Goal: Information Seeking & Learning: Find specific fact

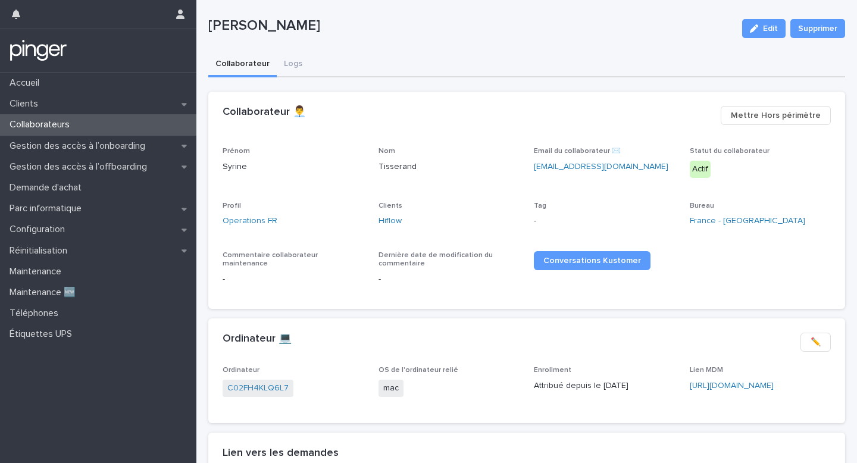
scroll to position [26, 0]
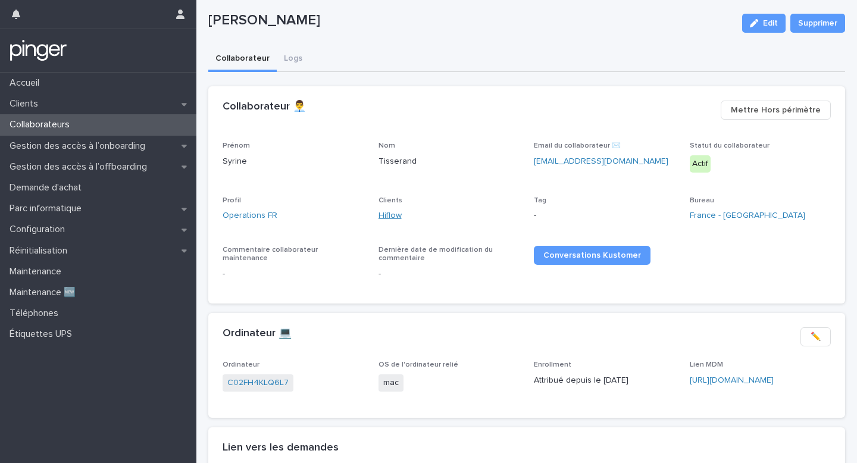
click at [395, 210] on link "Hiflow" at bounding box center [390, 216] width 23 height 13
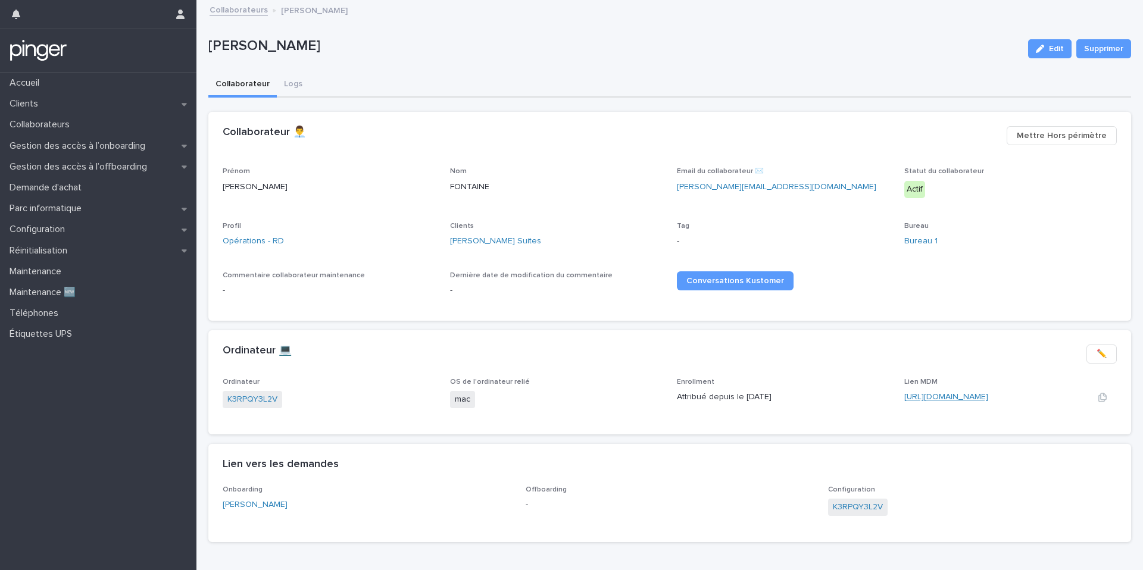
click at [950, 393] on link "https://edgarsuites.jamfcloud.com/computers.html?id=19" at bounding box center [946, 397] width 84 height 8
click at [482, 233] on div "Clients Edgar Suites" at bounding box center [556, 239] width 213 height 35
click at [482, 237] on link "[PERSON_NAME] Suites" at bounding box center [495, 241] width 91 height 13
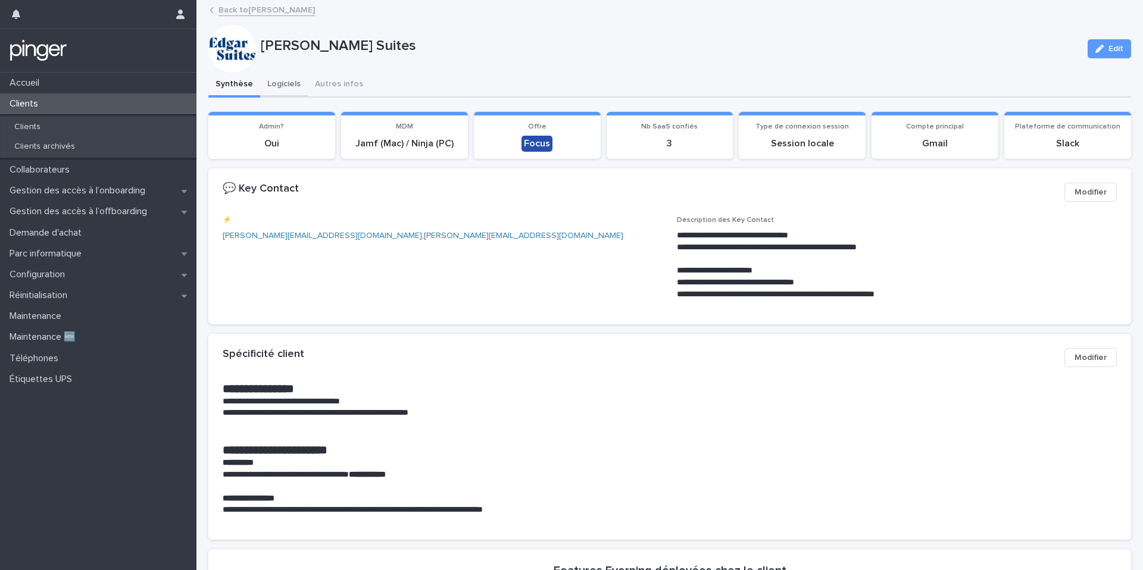
click at [289, 89] on button "Logiciels" at bounding box center [284, 85] width 48 height 25
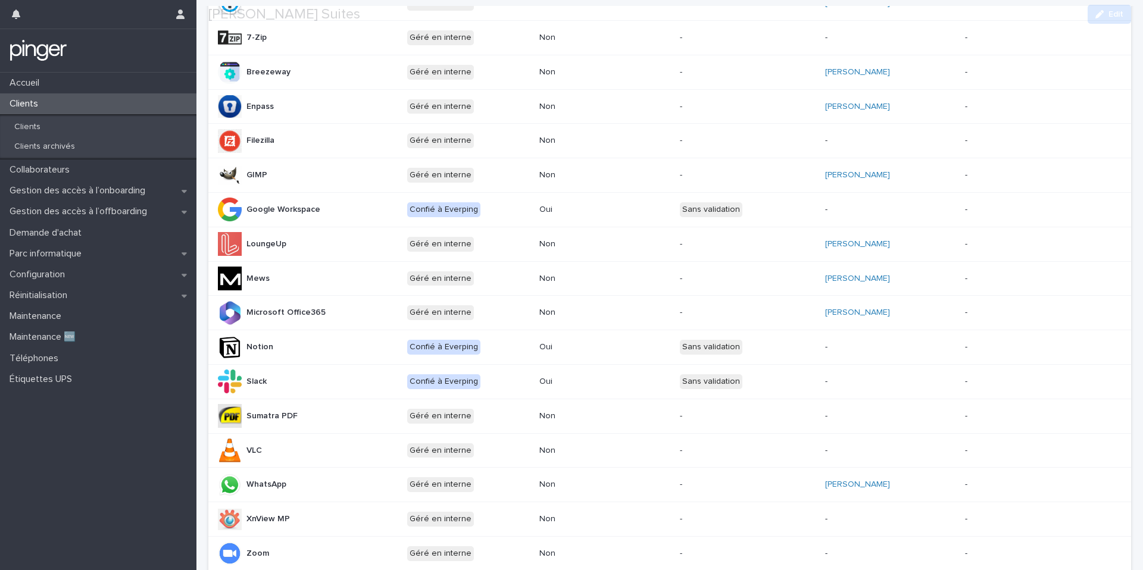
scroll to position [335, 0]
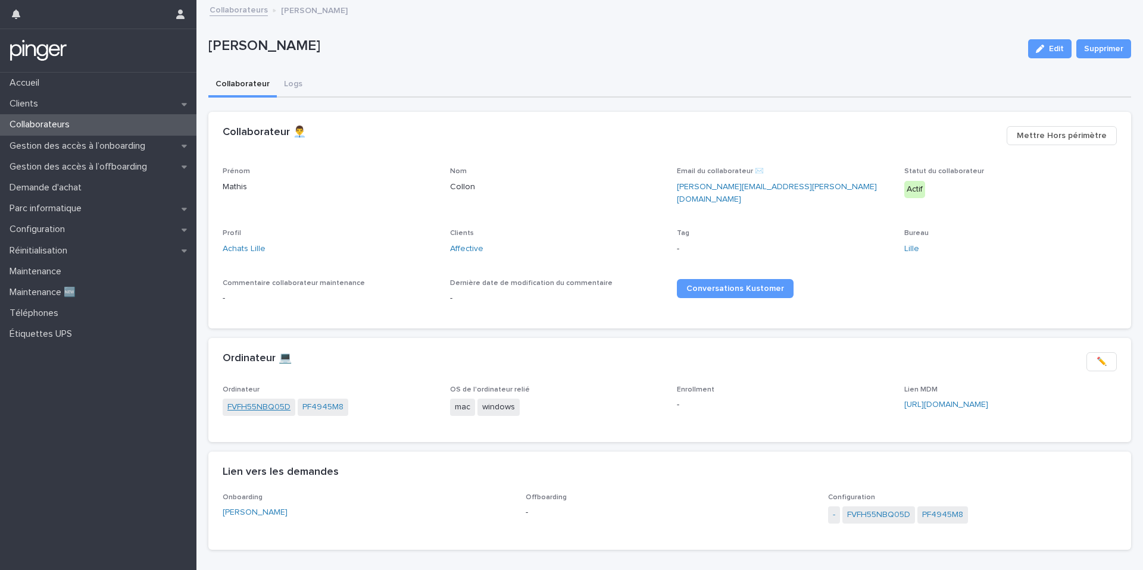
click at [283, 405] on link "FVFH55NBQ05D" at bounding box center [258, 407] width 63 height 13
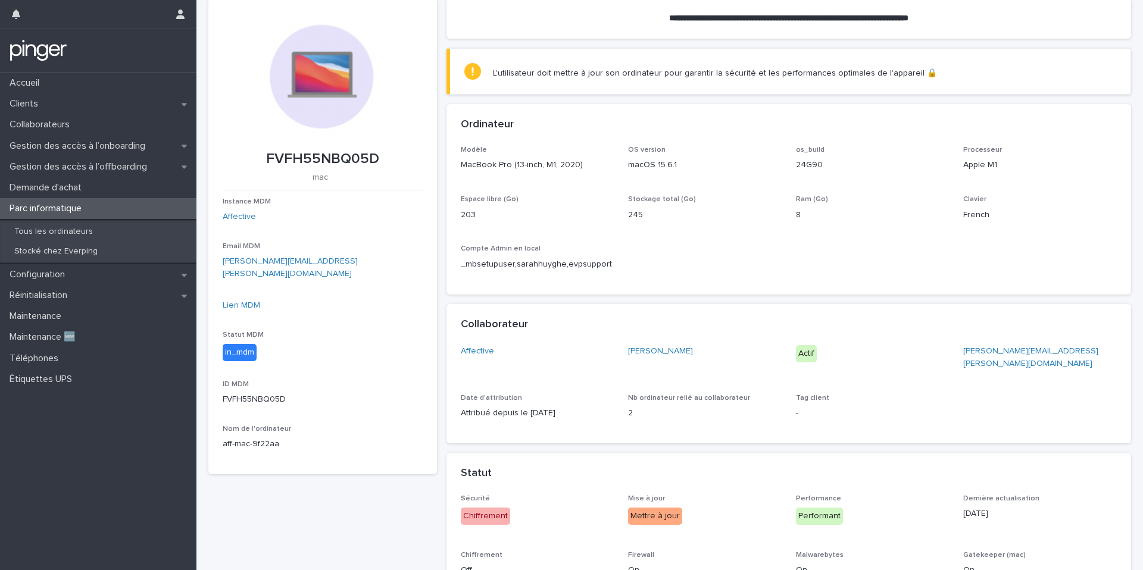
scroll to position [63, 0]
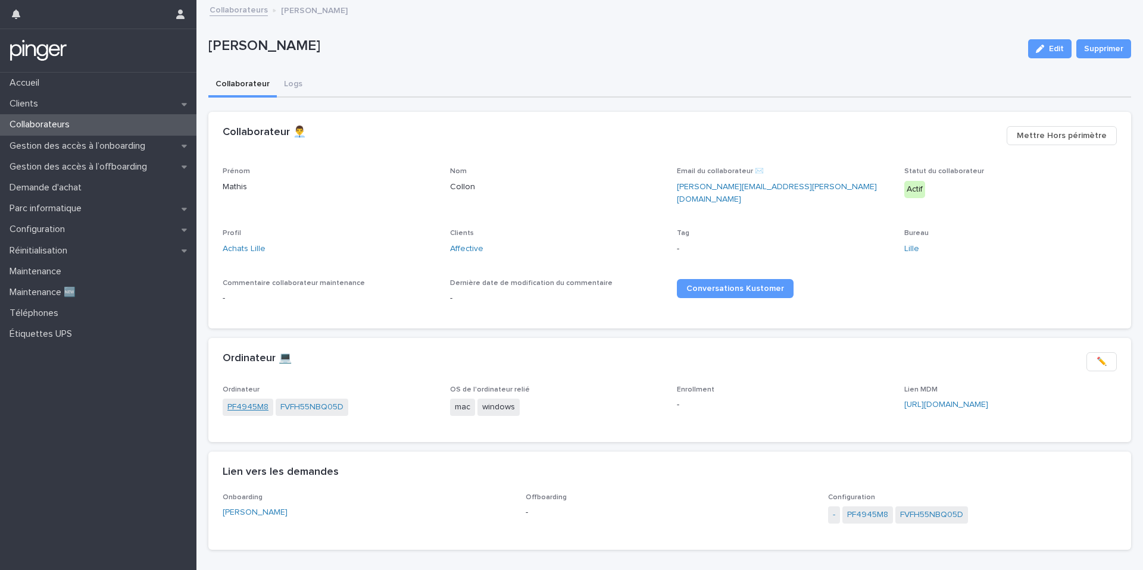
click at [246, 401] on link "PF4945M8" at bounding box center [247, 407] width 41 height 13
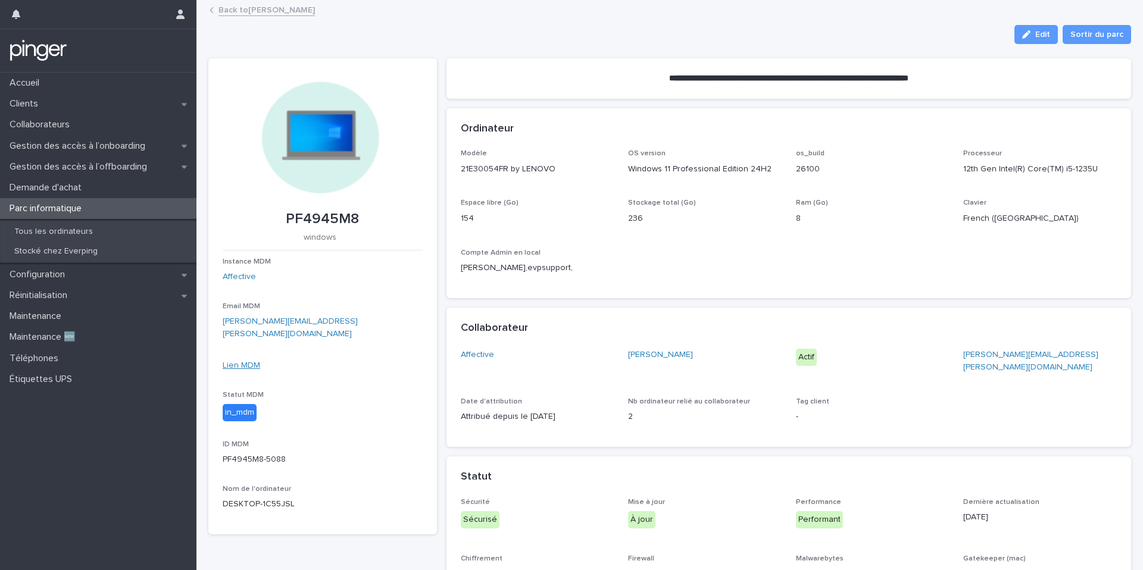
click at [250, 361] on link "Lien MDM" at bounding box center [242, 365] width 38 height 8
